Goal: Information Seeking & Learning: Learn about a topic

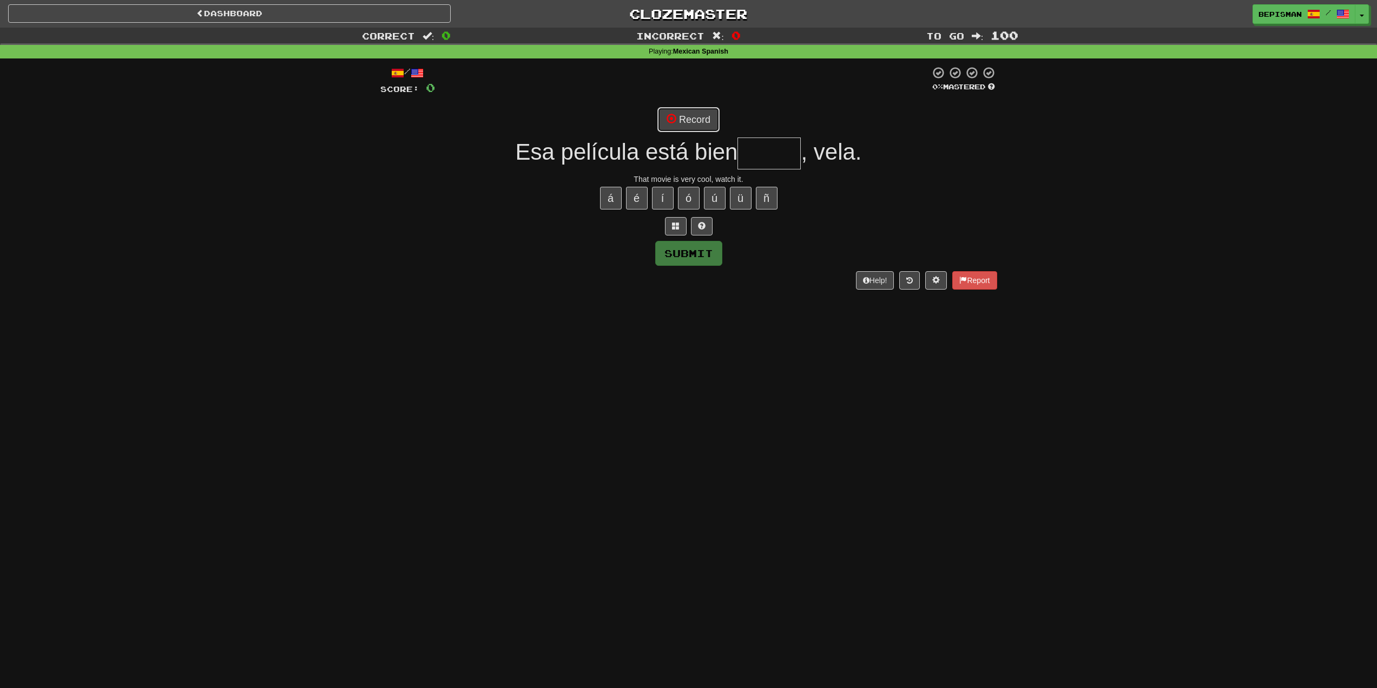
click at [678, 122] on button "Record" at bounding box center [689, 119] width 62 height 25
click at [748, 148] on input "text" at bounding box center [769, 153] width 63 height 32
type input "*"
click at [699, 128] on button "Record" at bounding box center [689, 119] width 62 height 25
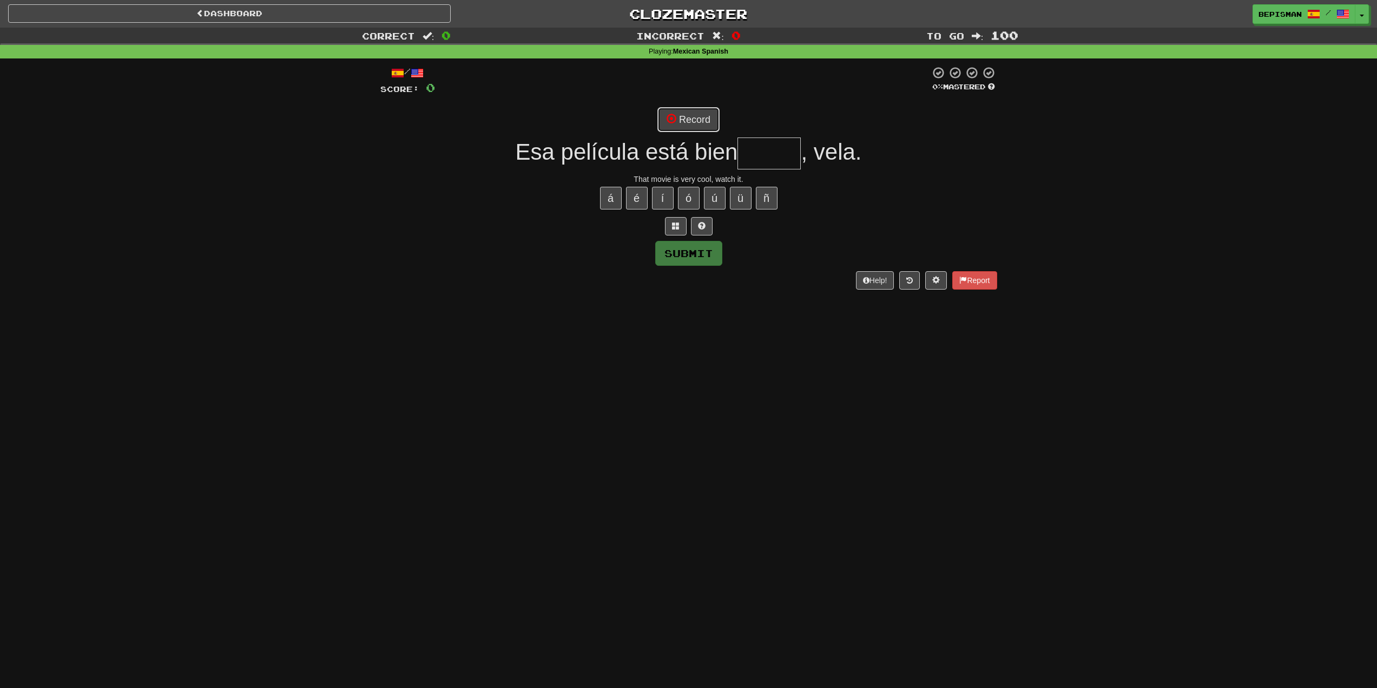
click at [696, 127] on button "Record" at bounding box center [689, 119] width 62 height 25
click at [680, 122] on button "Record" at bounding box center [689, 119] width 62 height 25
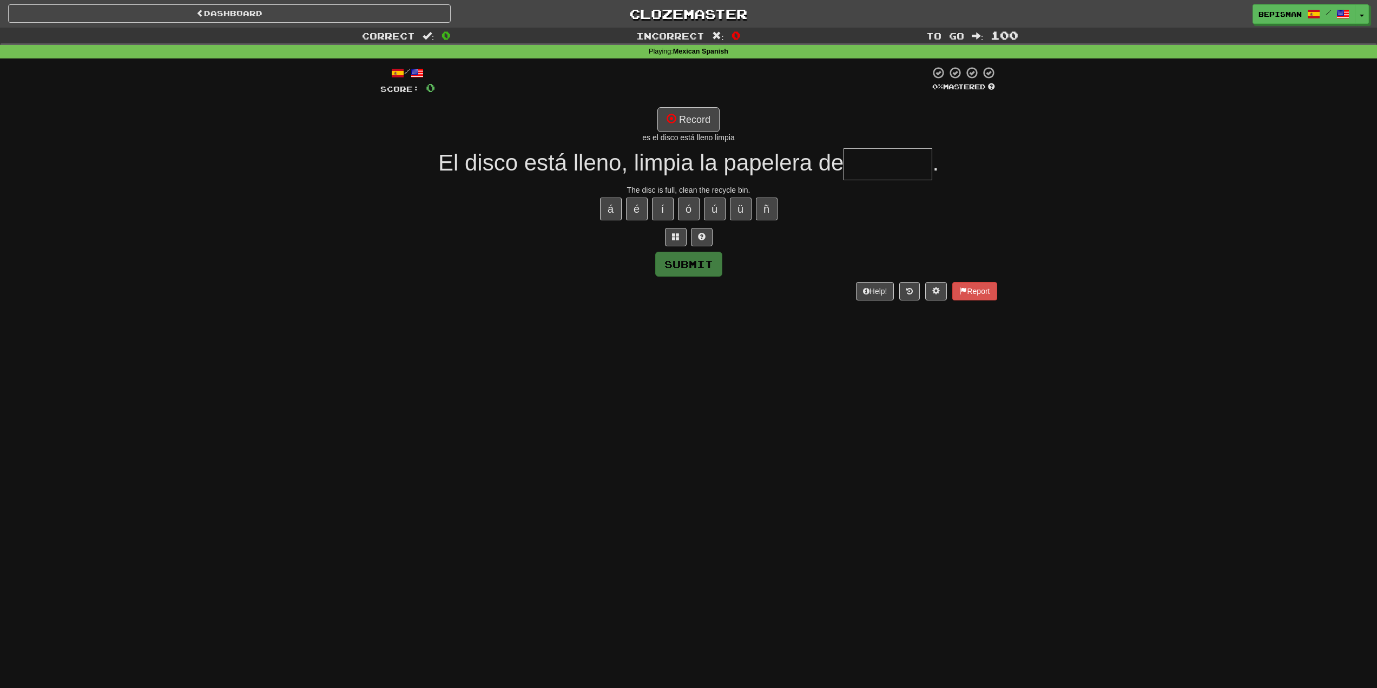
click at [876, 166] on input "text" at bounding box center [888, 164] width 89 height 32
type input "*"
click at [708, 238] on button at bounding box center [702, 237] width 22 height 18
click at [692, 236] on span at bounding box center [689, 237] width 8 height 8
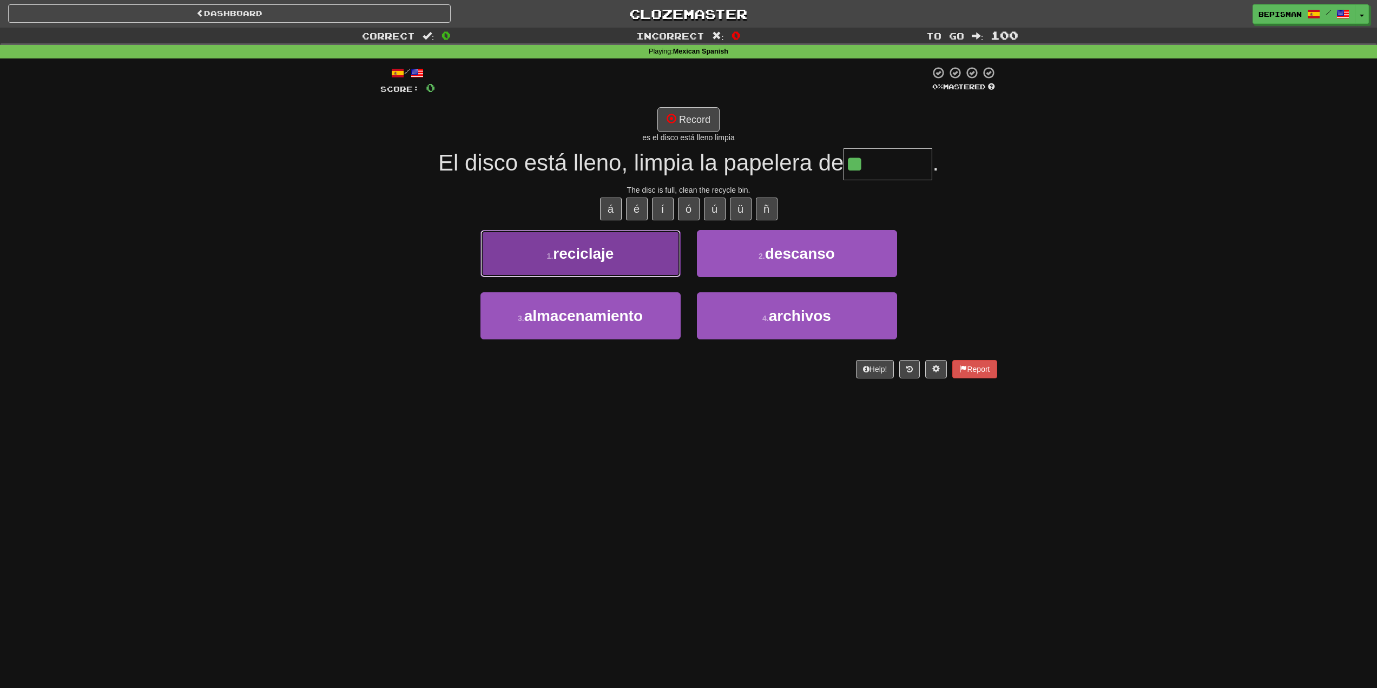
click at [642, 239] on button "1 . reciclaje" at bounding box center [581, 253] width 200 height 47
type input "*********"
